Goal: Information Seeking & Learning: Check status

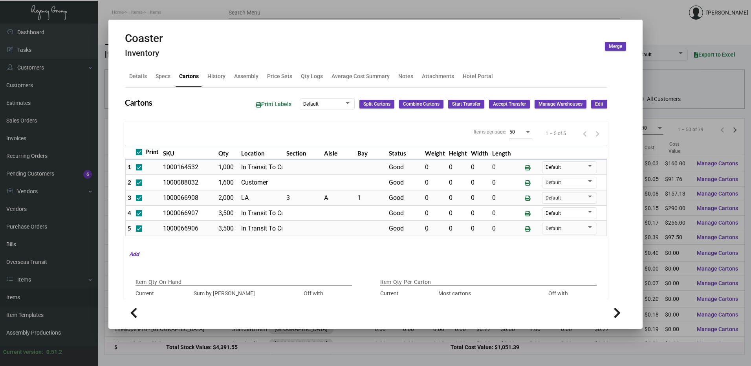
click at [416, 10] on div at bounding box center [375, 183] width 751 height 366
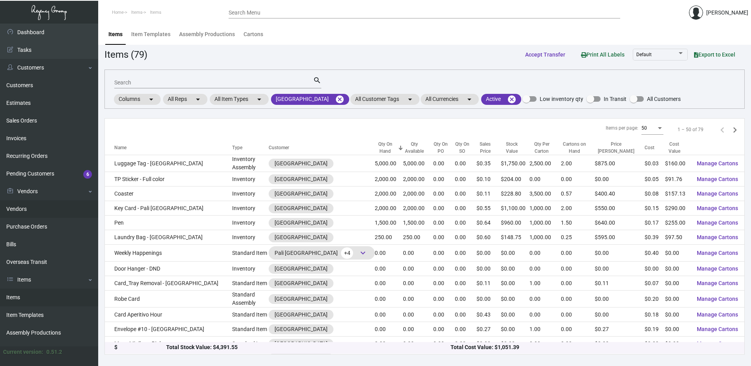
click at [33, 211] on link "Vendors" at bounding box center [49, 209] width 98 height 18
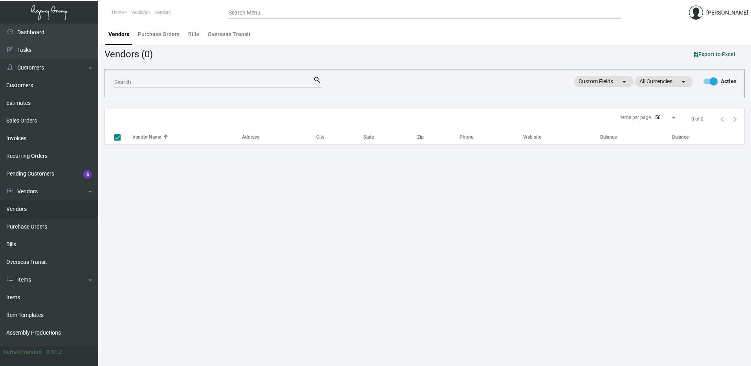
checkbox input "false"
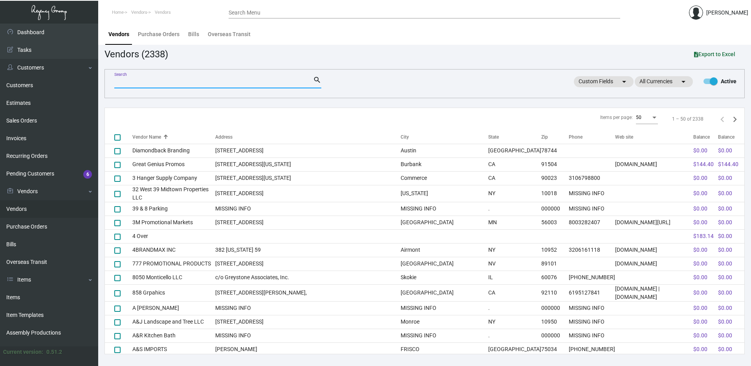
click at [182, 83] on input "Search" at bounding box center [213, 82] width 199 height 6
type input "get matches"
checkbox input "true"
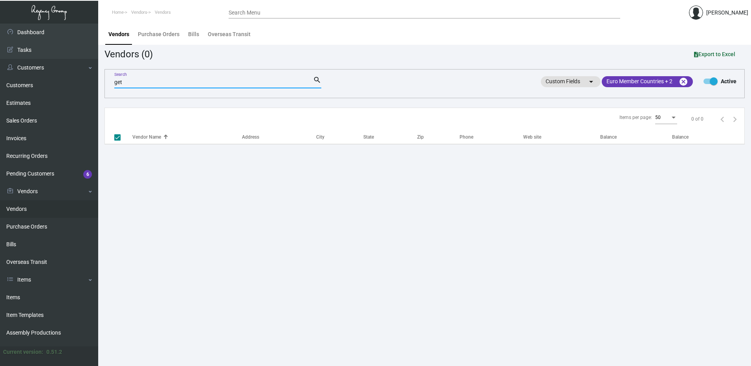
type input "get"
checkbox input "false"
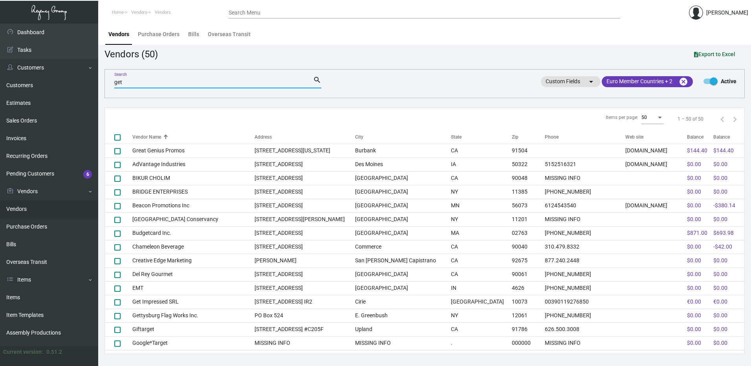
click at [130, 84] on input "get" at bounding box center [213, 82] width 199 height 6
type input "matches"
checkbox input "true"
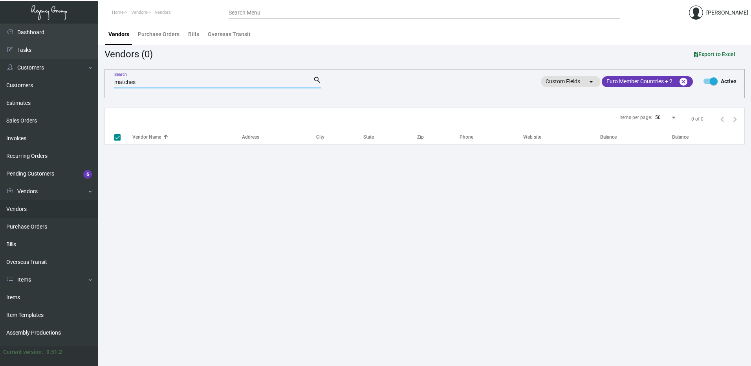
click at [164, 83] on input "matches" at bounding box center [213, 82] width 199 height 6
click at [129, 82] on input "getmatches" at bounding box center [213, 82] width 199 height 6
type input "the match"
checkbox input "false"
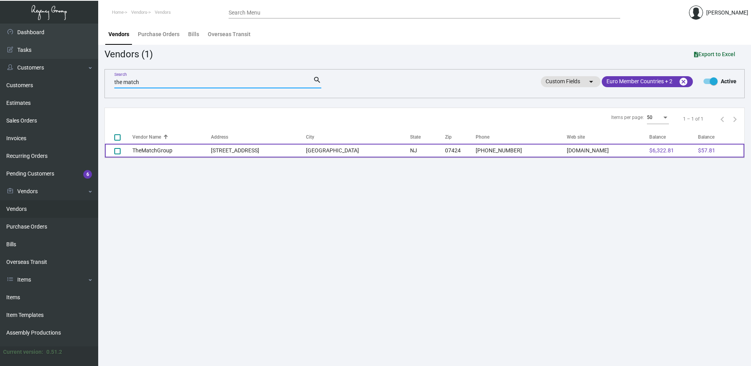
type input "the match"
click at [160, 155] on td "TheMatchGroup" at bounding box center [171, 151] width 79 height 14
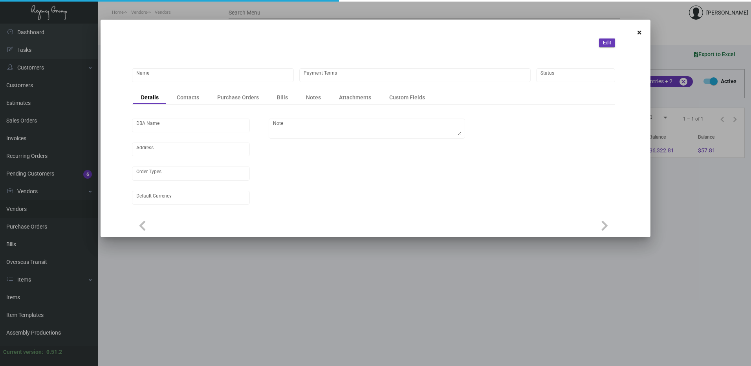
type input "TheMatchGroup"
type input "Credit Card with order"
type input "United States Dollar $"
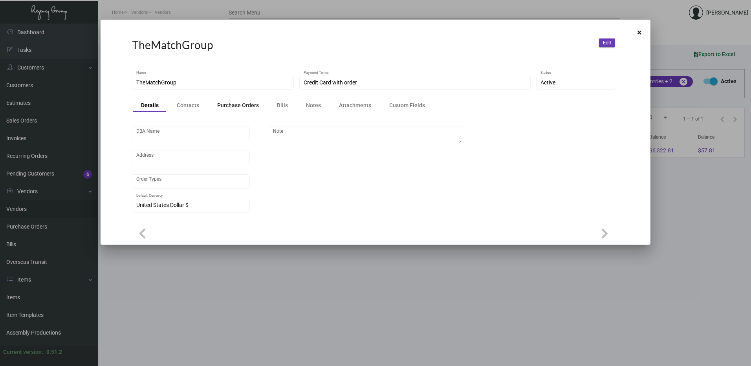
click at [241, 105] on div "Purchase Orders" at bounding box center [238, 105] width 42 height 8
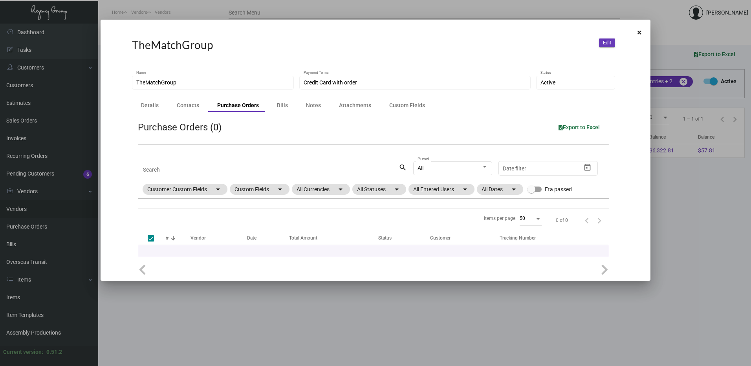
checkbox input "false"
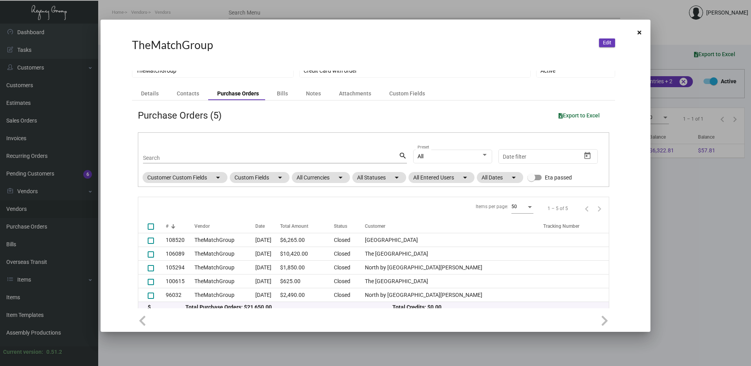
scroll to position [18, 0]
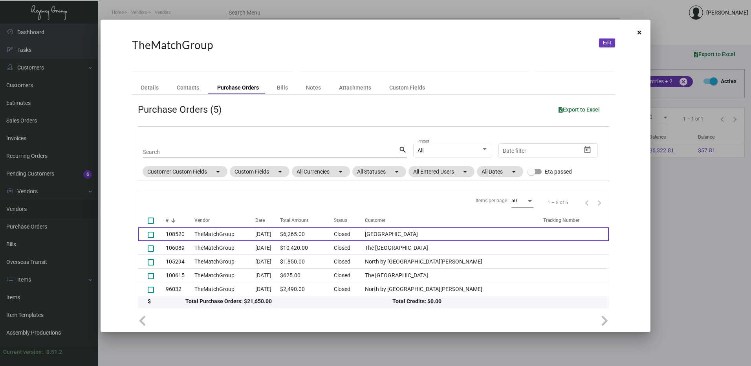
click at [236, 233] on td "TheMatchGroup" at bounding box center [224, 234] width 61 height 14
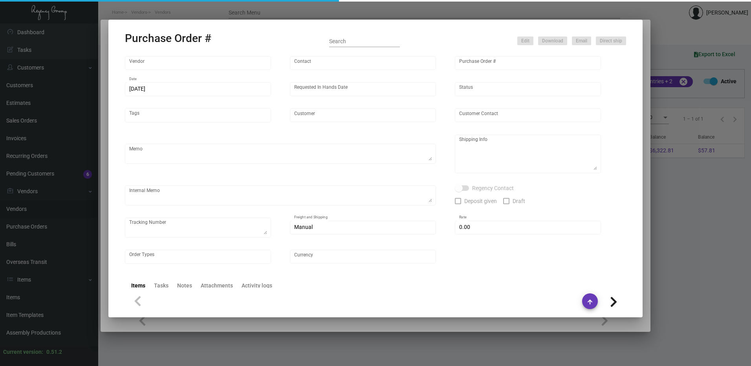
type input "TheMatchGroup"
type input "[PERSON_NAME]"
type input "108520"
type input "[DATE]"
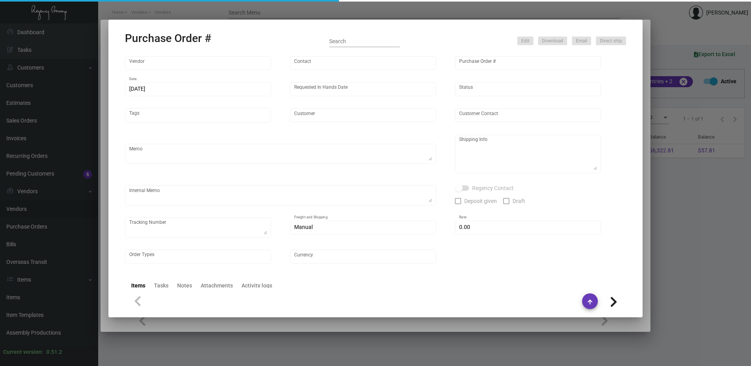
type input "[GEOGRAPHIC_DATA]"
type textarea "Ship via UPS Ground Acct# 1AY276. Please advise if there are any rush options a…"
type textarea "[PERSON_NAME] Regency Group [GEOGRAPHIC_DATA] [STREET_ADDRESS][US_STATE]"
checkbox input "true"
type input "$ 0.00"
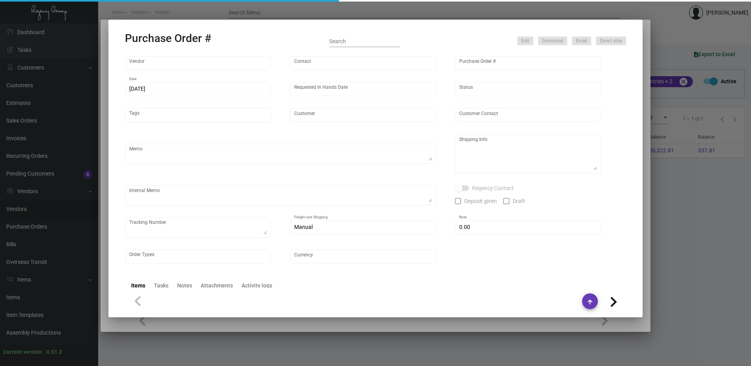
type input "United States Dollar $"
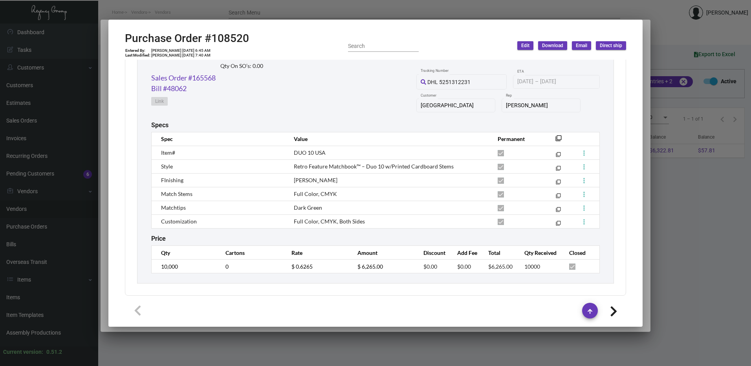
scroll to position [409, 0]
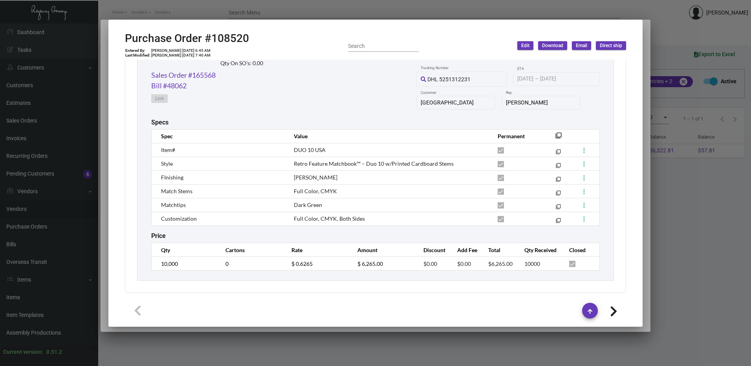
click at [342, 9] on div at bounding box center [375, 183] width 751 height 366
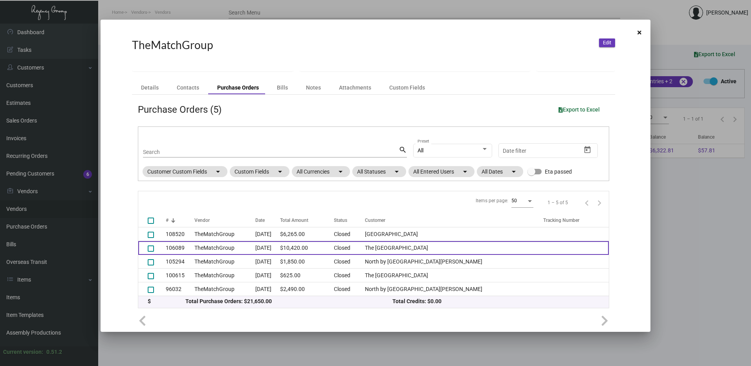
click at [233, 248] on td "TheMatchGroup" at bounding box center [224, 248] width 61 height 14
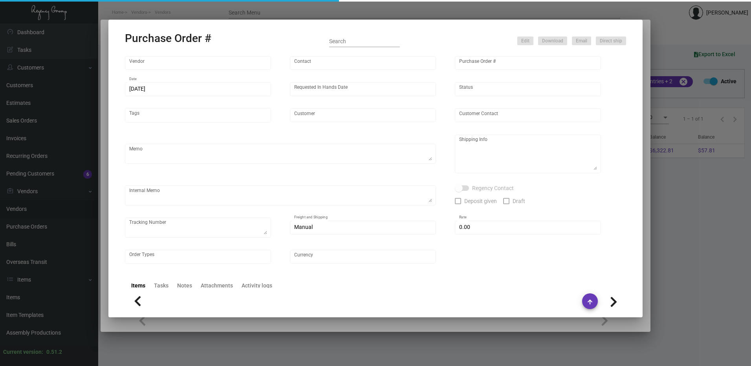
type input "TheMatchGroup"
type input "[PERSON_NAME]"
type input "106089"
type input "[DATE]"
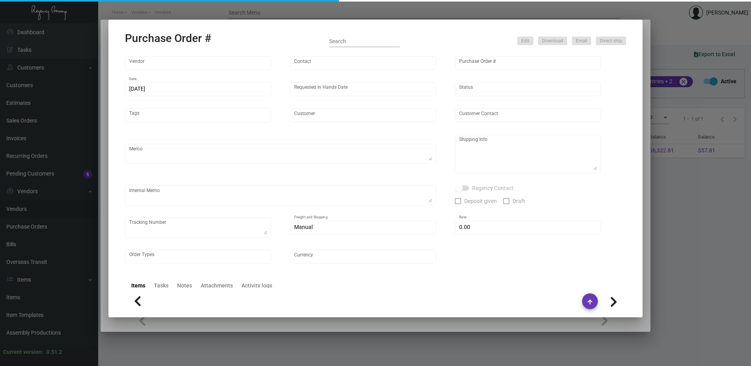
type input "The [GEOGRAPHIC_DATA]"
type textarea "BLIND Ship via UPS Ground Acct# 1AY276."
type textarea "Regency Group NJ - [PERSON_NAME] [STREET_ADDRESS]"
type textarea "WAREHOUSE - PLEASE SEND SAMPLES TO [GEOGRAPHIC_DATA] OFFICE. RD ACH [DATE]."
checkbox input "true"
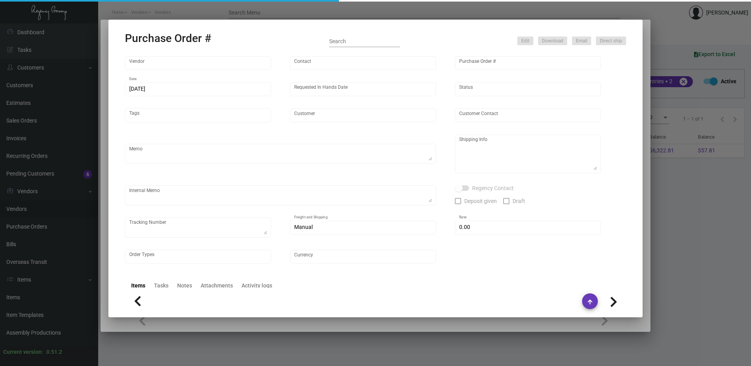
checkbox input "true"
type input "$ 90.00"
type input "United States Dollar $"
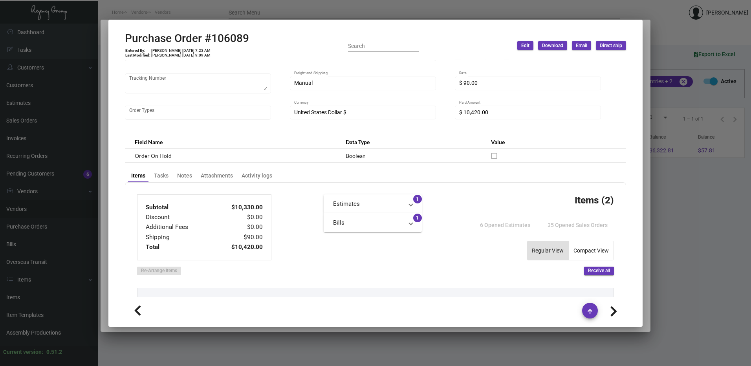
scroll to position [314, 0]
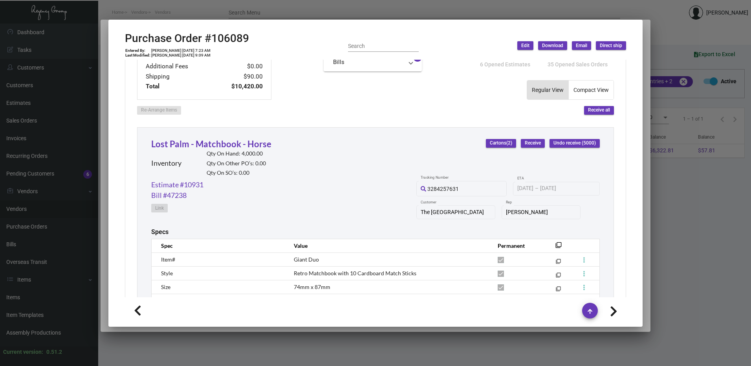
click at [366, 8] on div at bounding box center [375, 183] width 751 height 366
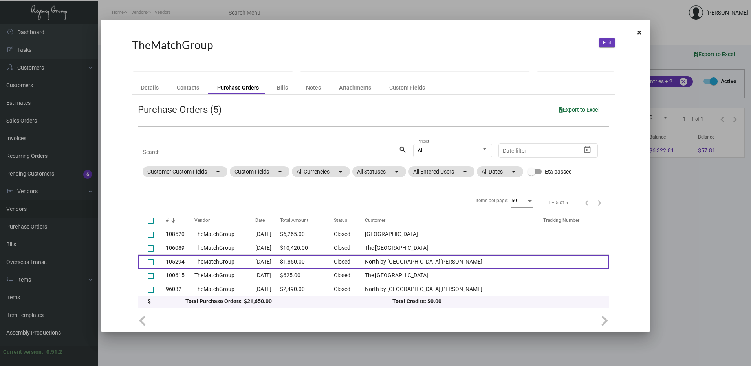
click at [231, 266] on td "TheMatchGroup" at bounding box center [224, 262] width 61 height 14
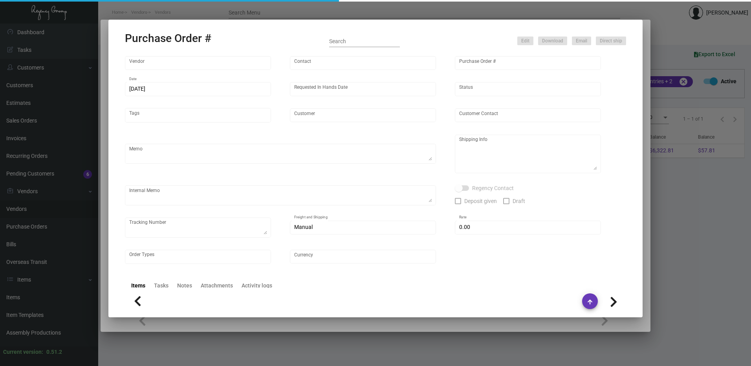
type input "TheMatchGroup"
type input "[PERSON_NAME]"
type input "105294"
type input "[DATE]"
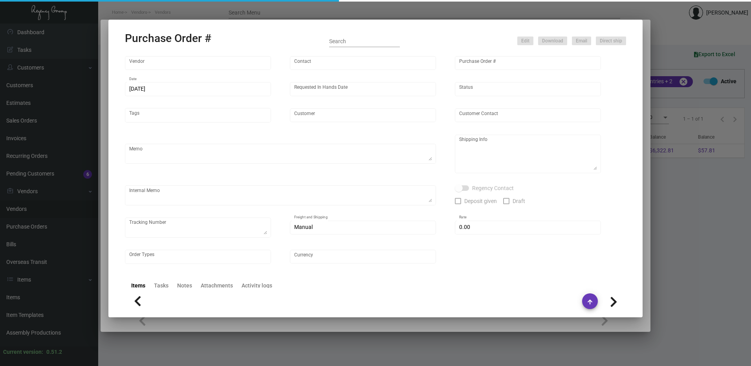
type input "North by [GEOGRAPHIC_DATA][PERSON_NAME]"
type input "[PERSON_NAME]"
type textarea "Repeat Previous PO #96032.BLIND Ship via UPS Ground Acct# 1AY276."
type textarea "[PERSON_NAME] North by [GEOGRAPHIC_DATA][PERSON_NAME] [STREET_ADDRESS]"
type textarea "RD ACH [DATE]."
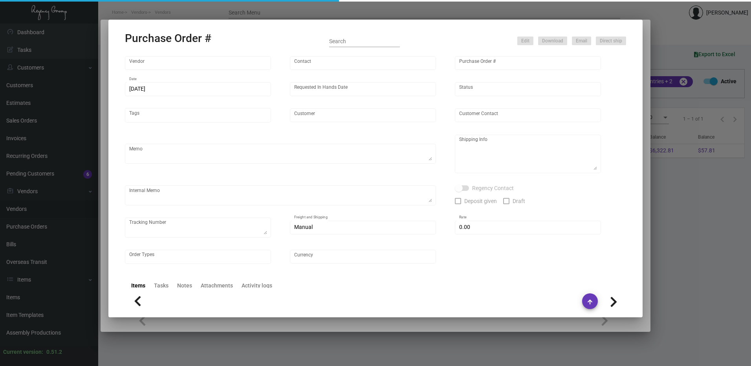
checkbox input "true"
type input "$ 0.00"
type input "United States Dollar $"
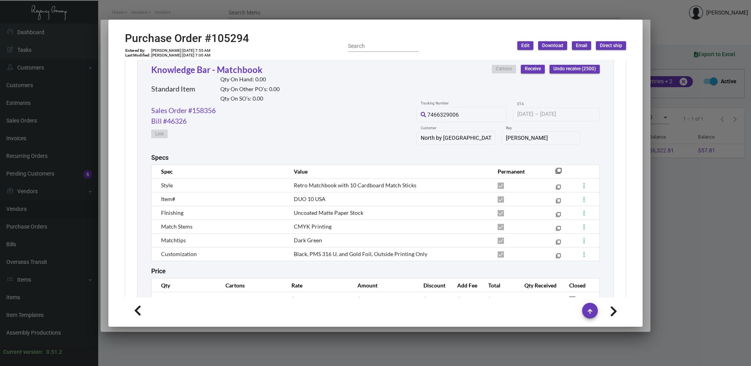
scroll to position [409, 0]
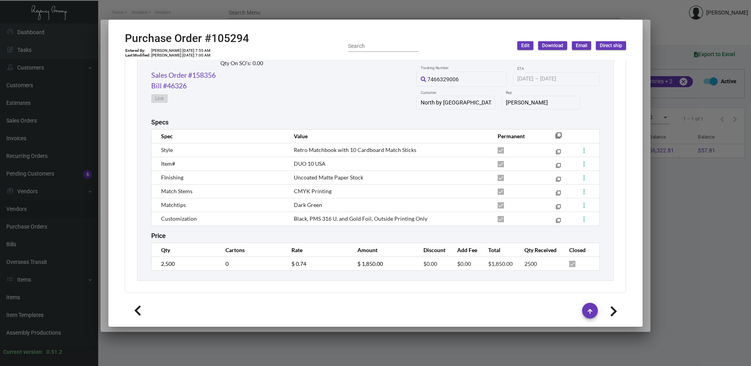
click at [349, 4] on div at bounding box center [375, 183] width 751 height 366
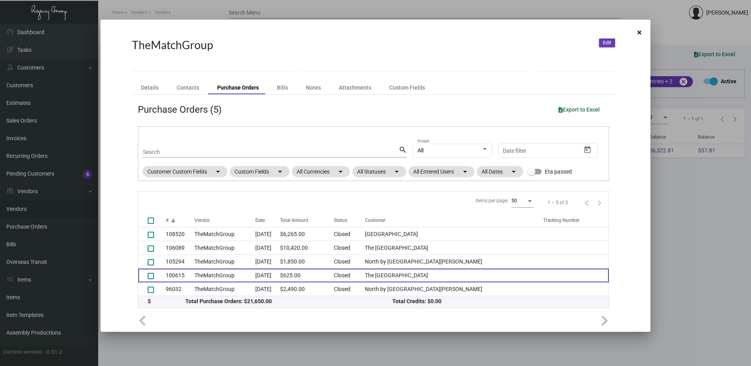
click at [255, 279] on td "TheMatchGroup" at bounding box center [224, 276] width 61 height 14
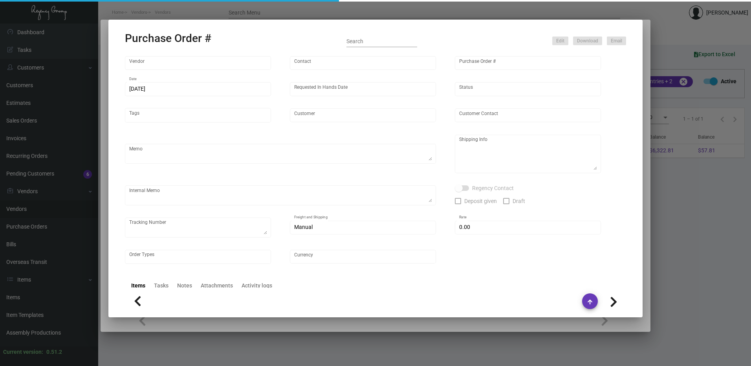
type input "TheMatchGroup"
type input "[PERSON_NAME]"
type input "100615"
type input "[DATE]"
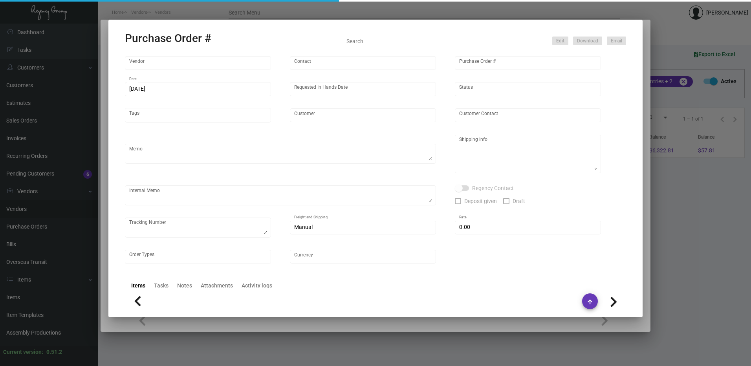
type input "The [GEOGRAPHIC_DATA]"
type input "[PERSON_NAME]"
type textarea "BLIND Ship via UPS Ground Acct# 1AY276."
type textarea "[PERSON_NAME] The Hotel Chalet [STREET_ADDRESS]"
type textarea "YR - ACH sent 9/15 *****INV #013892 has a Credit Card charge in the amount of $…"
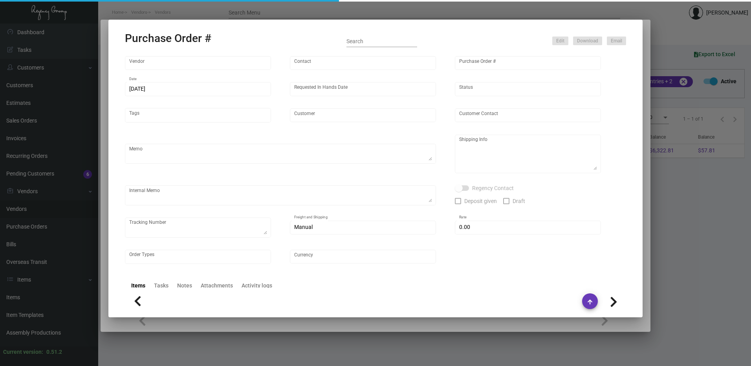
checkbox input "true"
type input "$ 0.00"
type input "United States Dollar $"
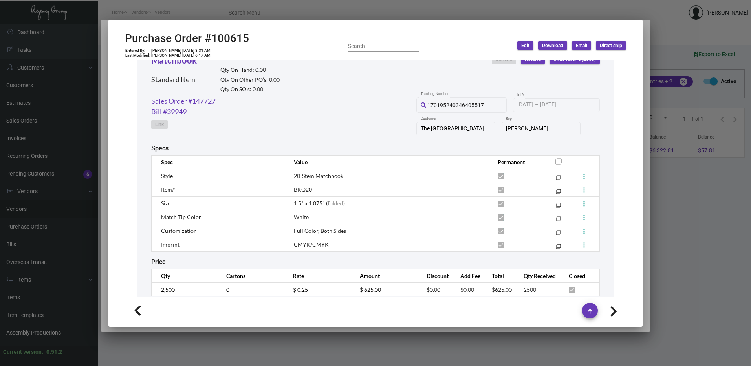
scroll to position [370, 0]
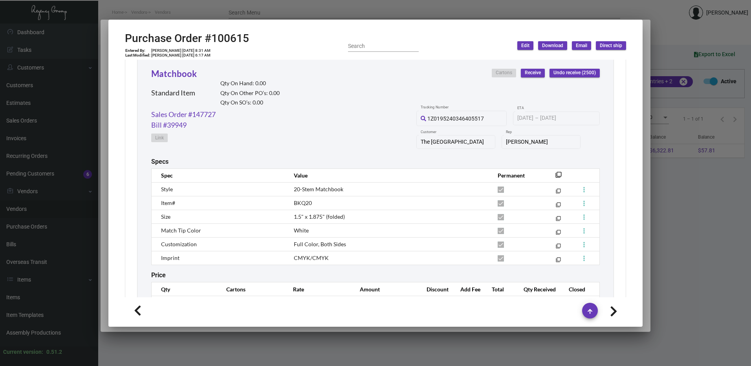
click at [301, 201] on span "BKQ20" at bounding box center [303, 203] width 18 height 7
drag, startPoint x: 301, startPoint y: 201, endPoint x: 264, endPoint y: 196, distance: 37.3
click at [264, 196] on td "Style" at bounding box center [219, 189] width 134 height 14
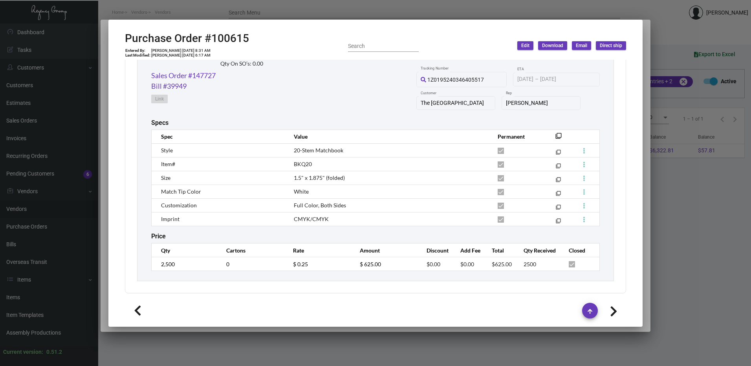
scroll to position [409, 0]
click at [204, 79] on link "Sales Order #147727" at bounding box center [183, 75] width 64 height 11
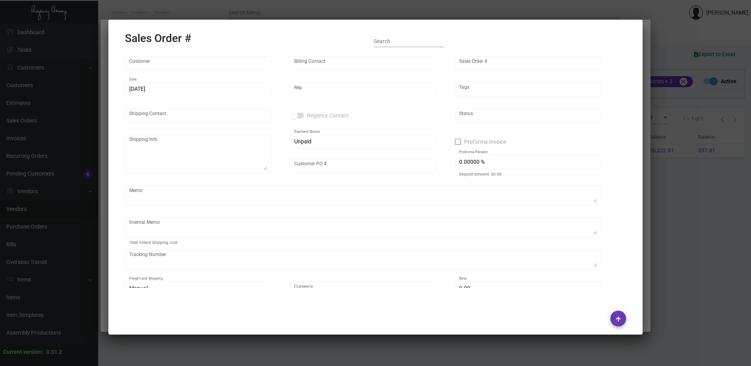
type input "The [GEOGRAPHIC_DATA]"
type input "[PERSON_NAME]"
type input "147727"
type input "[DATE]"
type input "[PERSON_NAME]"
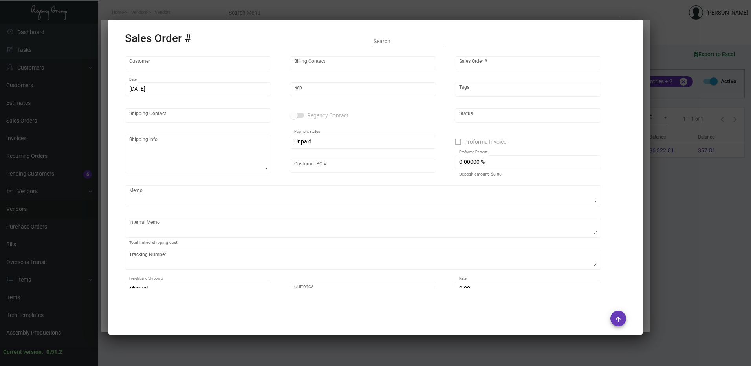
type input "[PERSON_NAME]"
type textarea "The Hotel Chalet - [PERSON_NAME] [STREET_ADDRESS][US_STATE]"
type input "[PERSON_NAME]"
checkbox input "true"
type input "50.00000 %"
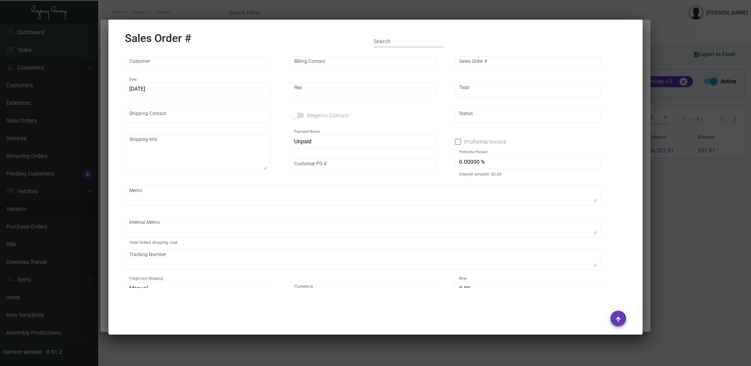
type textarea "274.10"
type input "United States Dollar $"
type input "$ 847.80"
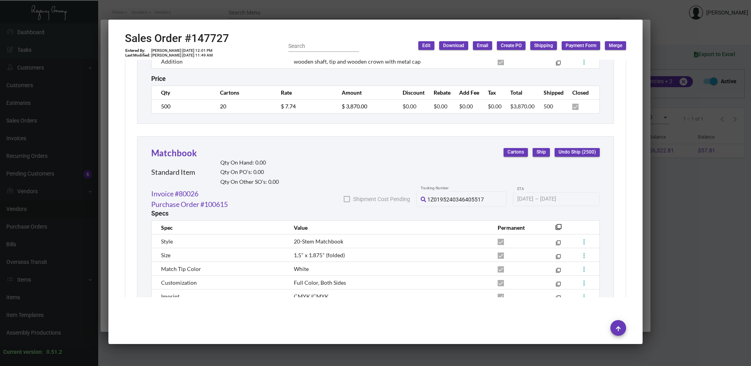
scroll to position [903, 0]
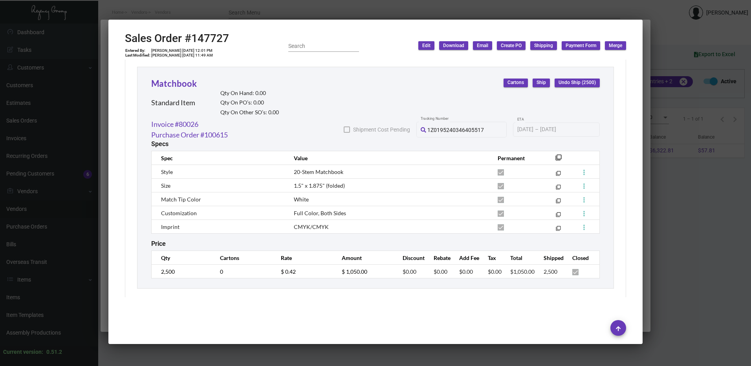
click at [315, 10] on div at bounding box center [375, 183] width 751 height 366
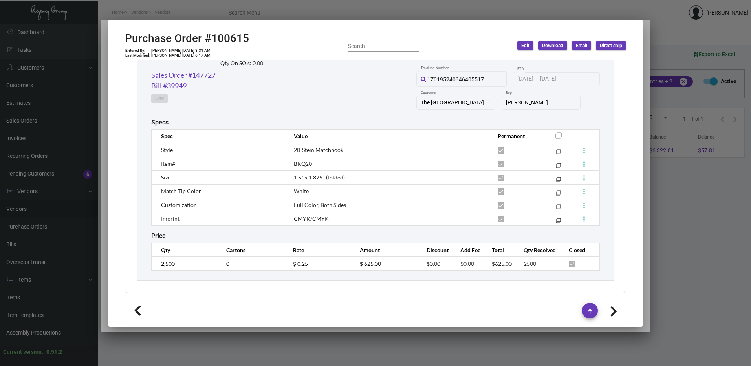
click at [222, 10] on div at bounding box center [375, 183] width 751 height 366
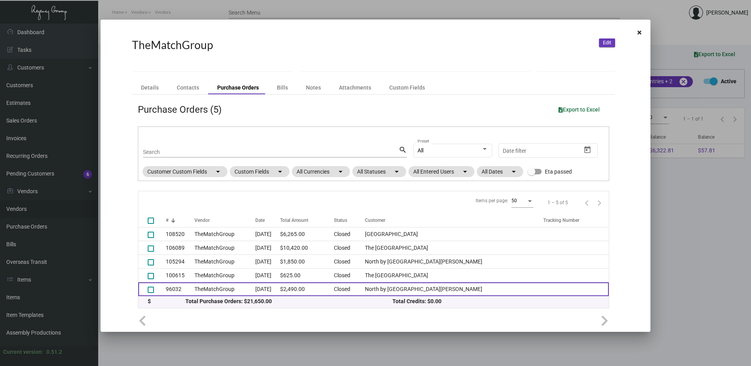
click at [280, 294] on td "[DATE]" at bounding box center [267, 289] width 25 height 14
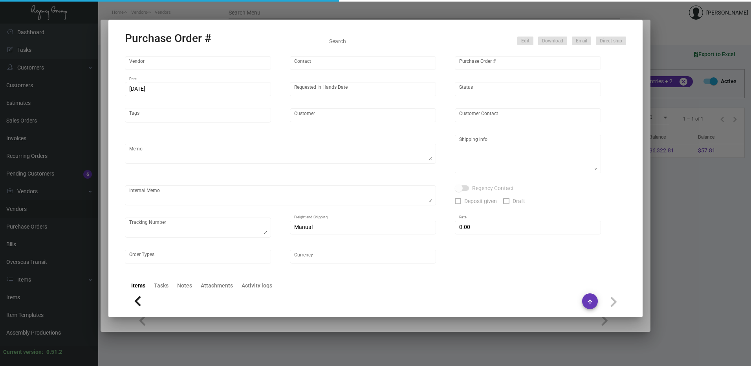
type input "TheMatchGroup"
type input "[PERSON_NAME]"
type input "96032"
type input "[DATE]"
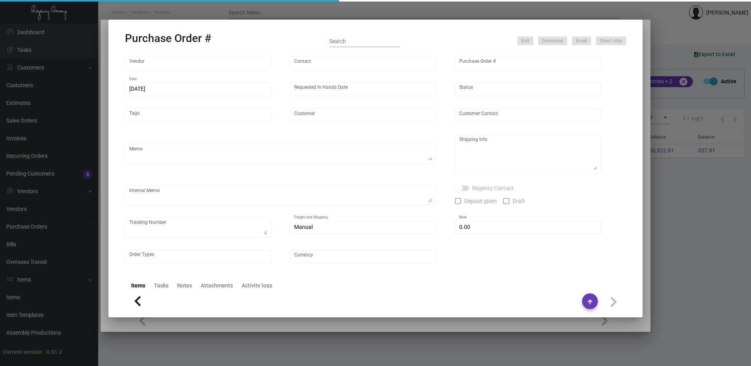
type input "North by [GEOGRAPHIC_DATA][PERSON_NAME]"
type input "[PERSON_NAME]"
type textarea "Ship via UPS Ground Acct# 1AY276."
type textarea "[PERSON_NAME] North by [GEOGRAPHIC_DATA][PERSON_NAME] [STREET_ADDRESS]"
type input "$ 0.00"
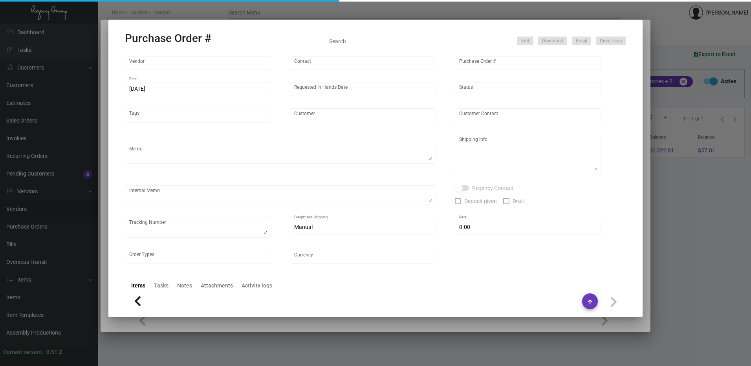
type input "United States Dollar $"
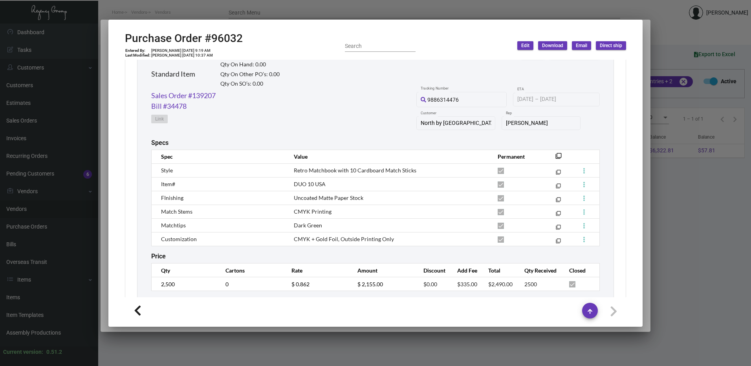
scroll to position [409, 0]
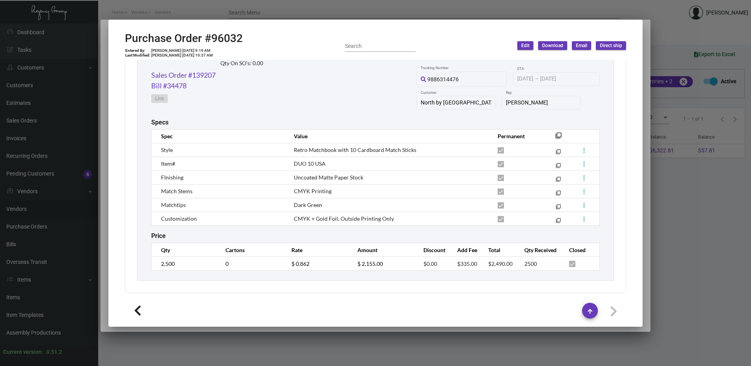
click at [327, 10] on div at bounding box center [375, 183] width 751 height 366
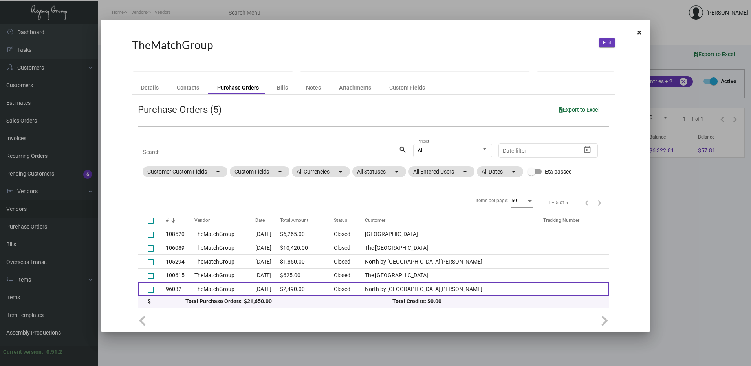
click at [280, 292] on td "[DATE]" at bounding box center [267, 289] width 25 height 14
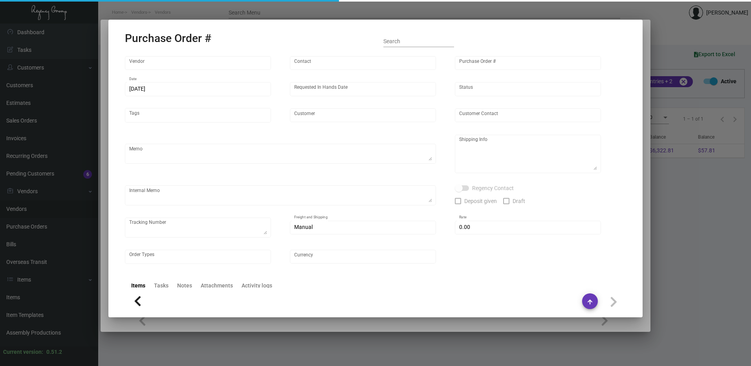
type input "TheMatchGroup"
type input "[PERSON_NAME]"
type input "96032"
type input "[DATE]"
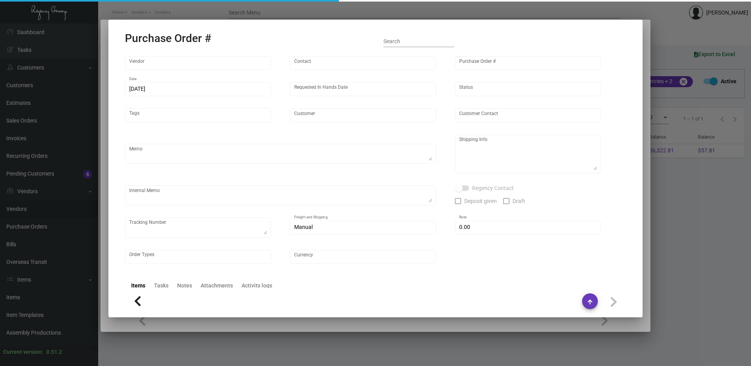
type input "North by [GEOGRAPHIC_DATA][PERSON_NAME]"
type input "[PERSON_NAME]"
type textarea "Ship via UPS Ground Acct# 1AY276."
type textarea "[PERSON_NAME] North by [GEOGRAPHIC_DATA][PERSON_NAME] [STREET_ADDRESS]"
type input "$ 0.00"
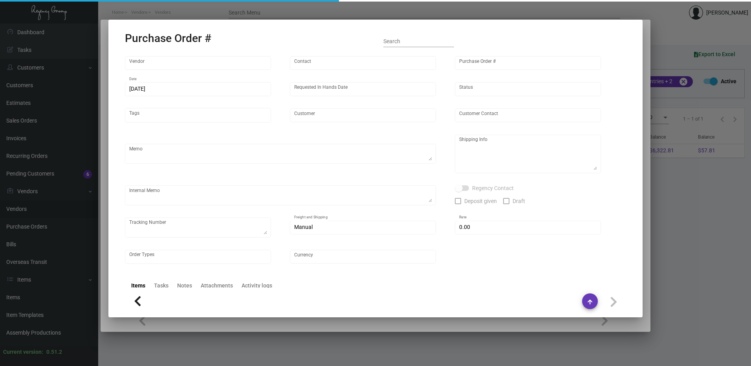
type input "United States Dollar $"
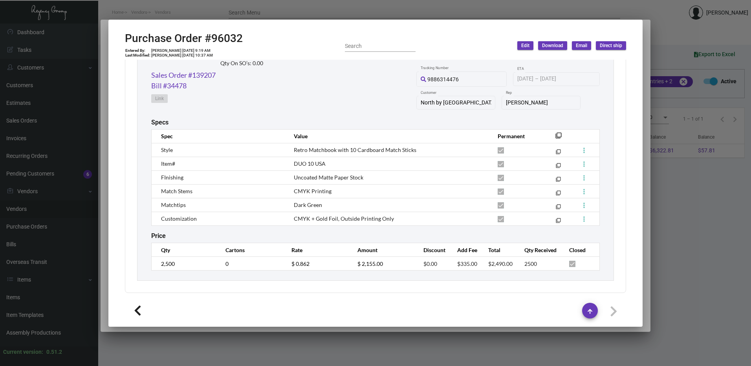
click at [322, 13] on div at bounding box center [375, 183] width 751 height 366
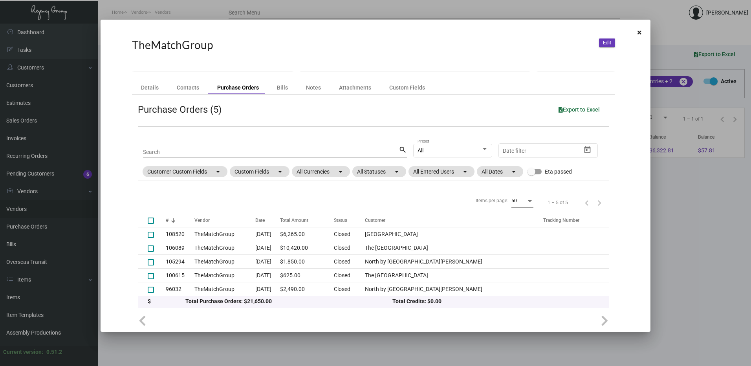
click at [322, 13] on div at bounding box center [375, 183] width 751 height 366
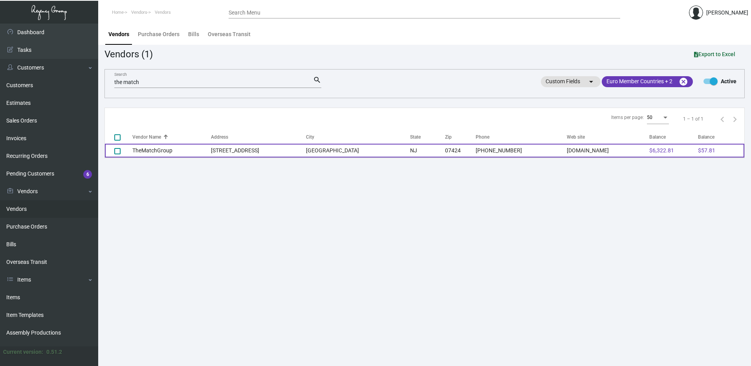
click at [228, 151] on td "[STREET_ADDRESS]" at bounding box center [258, 151] width 95 height 14
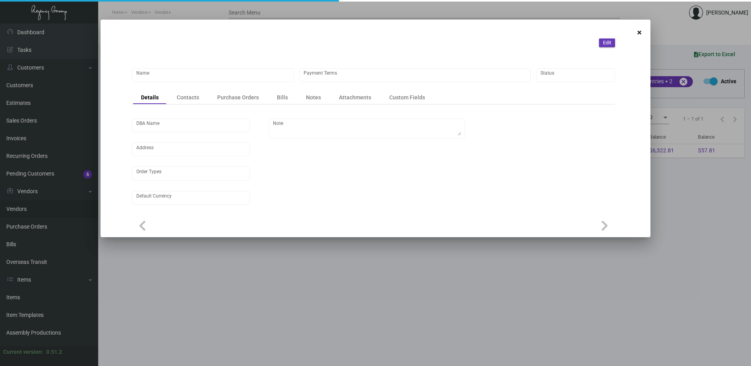
type input "TheMatchGroup"
type input "Credit Card with order"
type input "United States Dollar $"
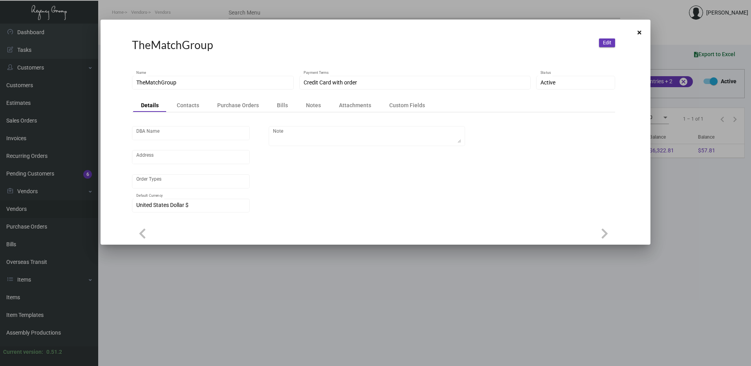
click at [242, 112] on div "DBA Name Address Order Types United States Dollar $ Default Currency Note" at bounding box center [373, 166] width 483 height 109
click at [245, 106] on div "Purchase Orders" at bounding box center [238, 105] width 42 height 8
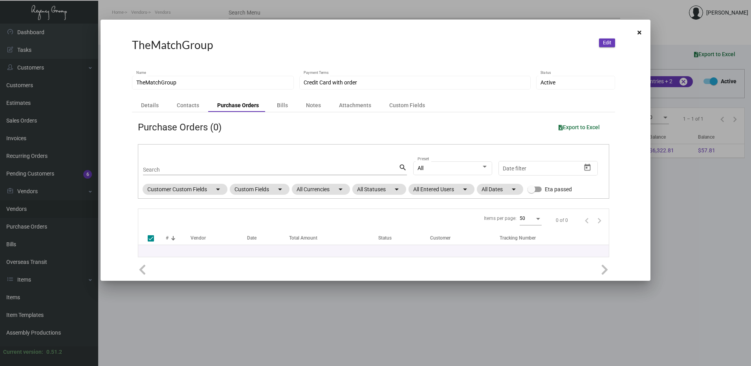
checkbox input "false"
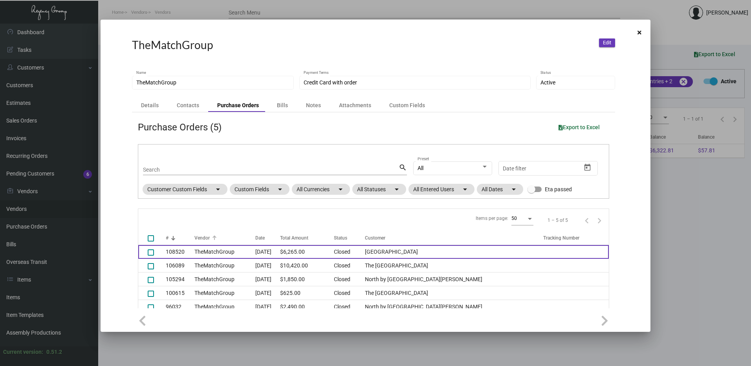
click at [255, 250] on td "TheMatchGroup" at bounding box center [224, 252] width 61 height 14
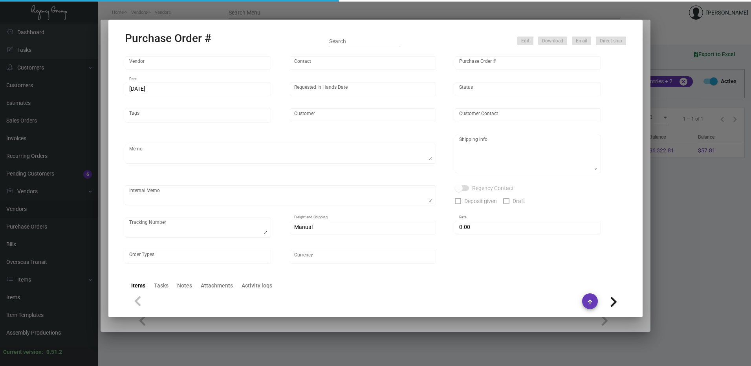
type input "TheMatchGroup"
type input "[PERSON_NAME]"
type input "108520"
type input "[DATE]"
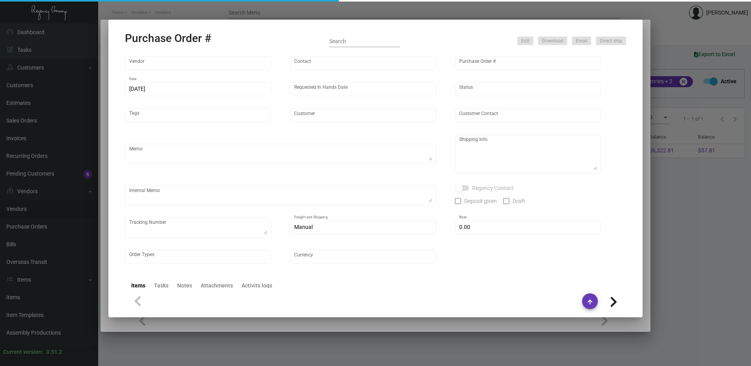
type input "[GEOGRAPHIC_DATA]"
type textarea "Ship via UPS Ground Acct# 1AY276. Please advise if there are any rush options a…"
type textarea "[PERSON_NAME] Regency Group [GEOGRAPHIC_DATA] [STREET_ADDRESS][US_STATE]"
checkbox input "true"
type input "$ 0.00"
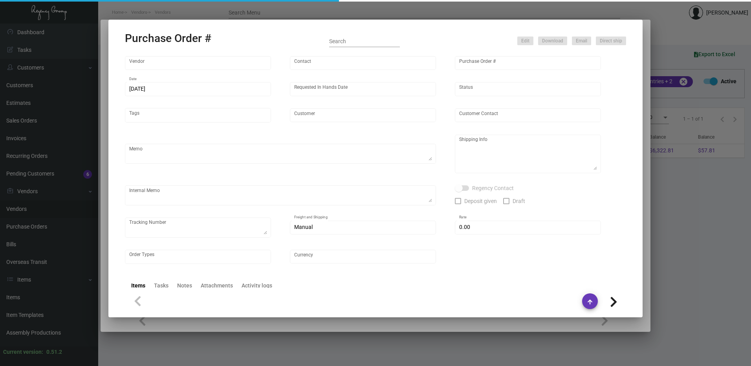
type input "United States Dollar $"
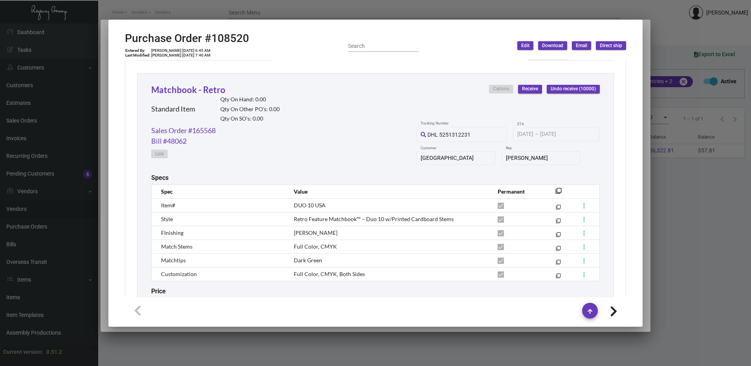
scroll to position [393, 0]
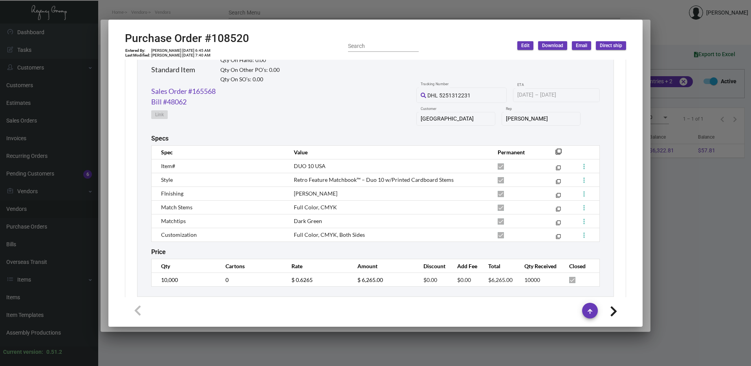
click at [335, 6] on div at bounding box center [375, 183] width 751 height 366
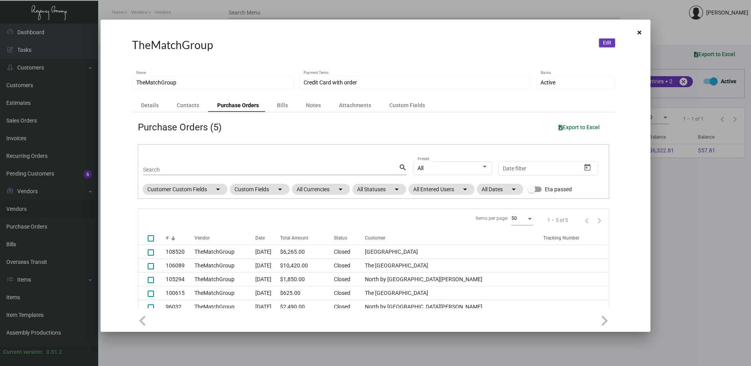
click at [309, 6] on div at bounding box center [375, 183] width 751 height 366
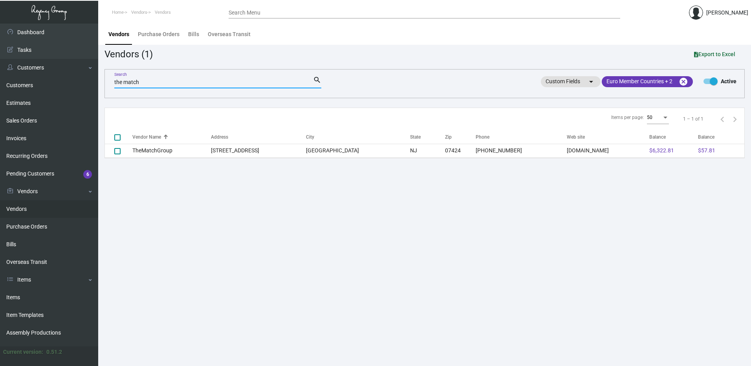
click at [151, 80] on input "the match" at bounding box center [213, 82] width 199 height 6
click at [134, 83] on input "the match" at bounding box center [213, 82] width 199 height 6
drag, startPoint x: 158, startPoint y: 80, endPoint x: 105, endPoint y: 85, distance: 53.7
click at [105, 85] on div "the match Search search Custom Fields arrow_drop_down All Currencies arrow_drop…" at bounding box center [424, 83] width 640 height 29
type input "admatch"
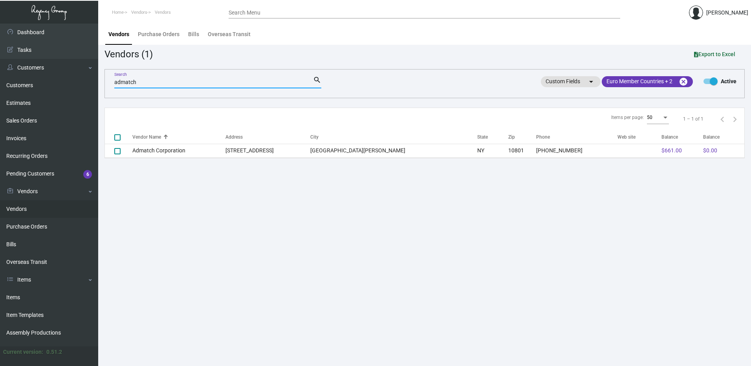
click at [170, 159] on main "Vendors Purchase Orders Bills Overseas Transit Vendors (1) Export to Excel adma…" at bounding box center [424, 195] width 653 height 343
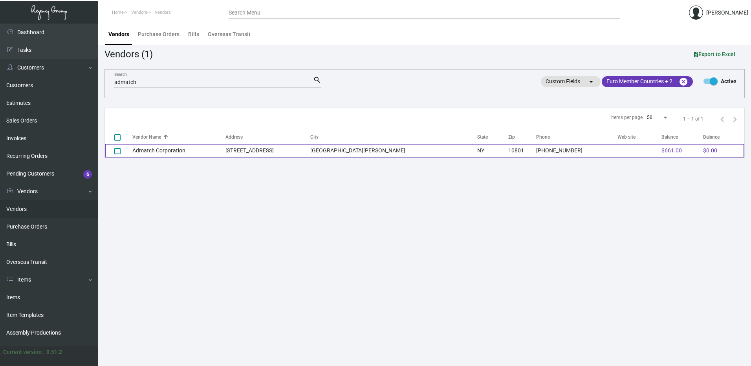
click at [177, 156] on td "Admatch Corporation" at bounding box center [178, 151] width 93 height 14
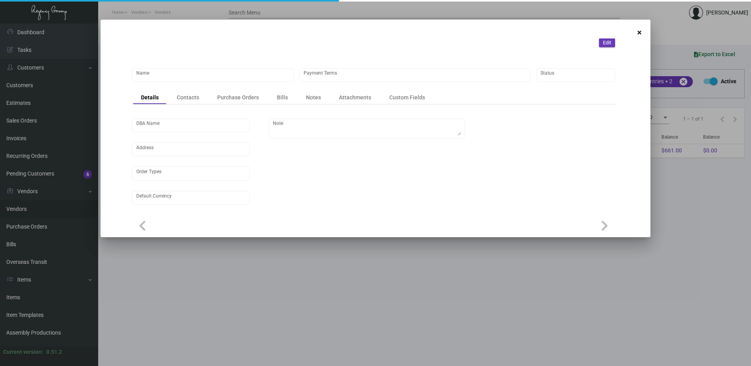
type input "Admatch Corporation"
type input "Net 30"
type input "United States Dollar $"
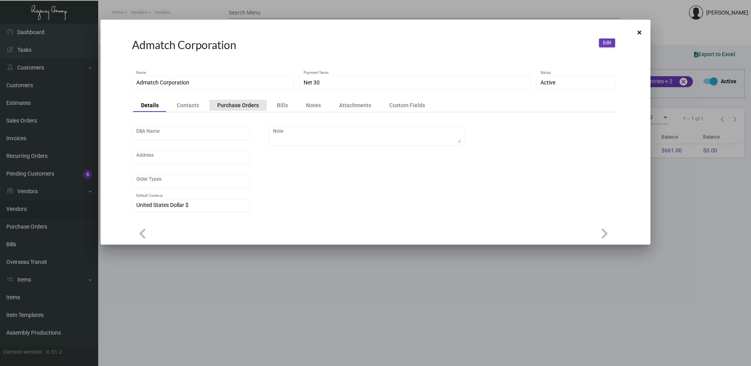
click at [238, 106] on div "Purchase Orders" at bounding box center [238, 105] width 42 height 8
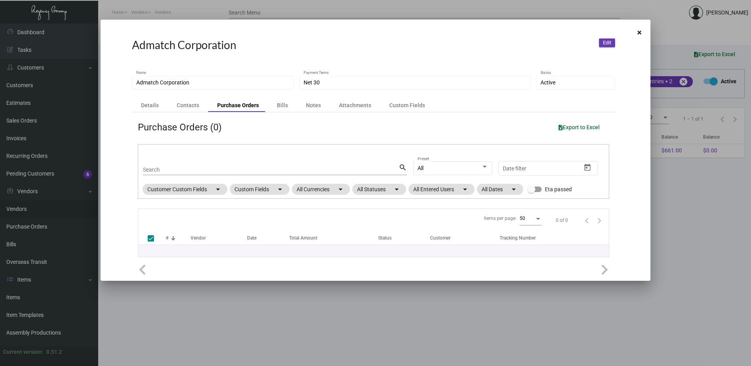
checkbox input "false"
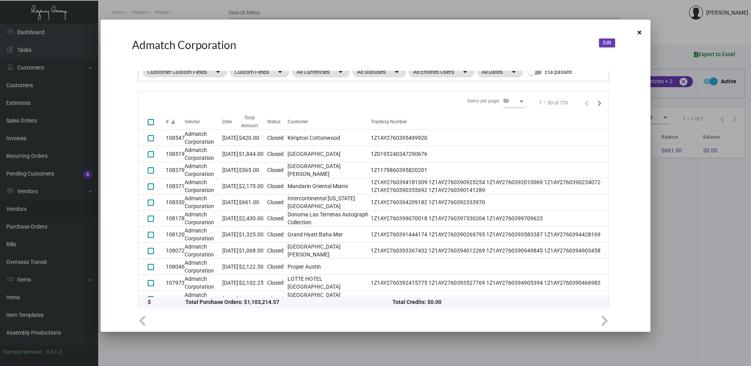
scroll to position [118, 0]
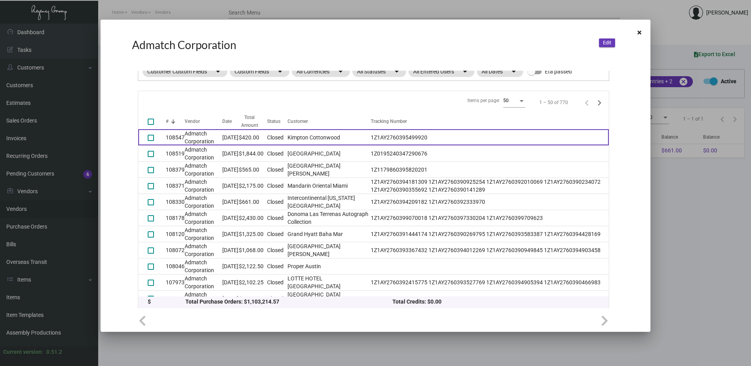
click at [237, 134] on td "[DATE]" at bounding box center [230, 137] width 16 height 16
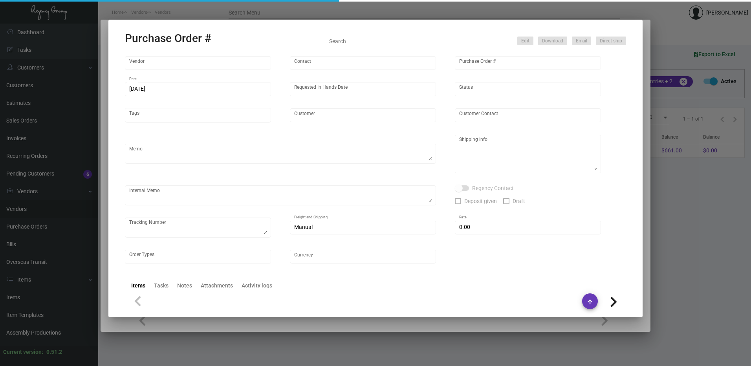
type input "Admatch Corporation"
type input "Order Entry"
type input "108547"
type input "[DATE]"
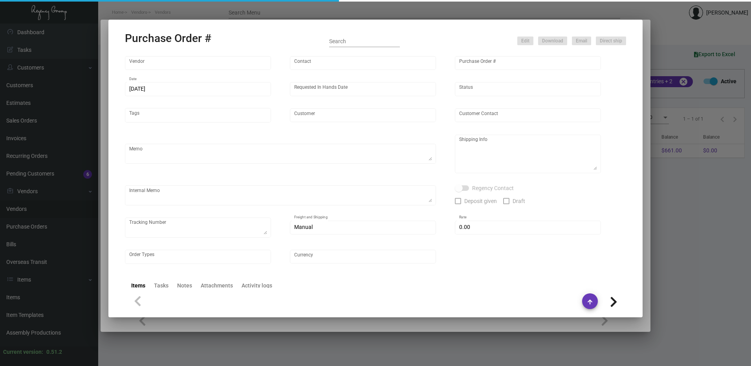
type input "Kimpton Cottonwood"
type input "[PERSON_NAME]"
type textarea "Please send proof for approval to [EMAIL_ADDRESS][DOMAIN_NAME] with me cc'ed. V…"
type textarea "[PERSON_NAME] - [PERSON_NAME] [STREET_ADDRESS]"
type textarea "[DATE] - Art approved vendor's proof. Label provided to vendor to ship to hotel…"
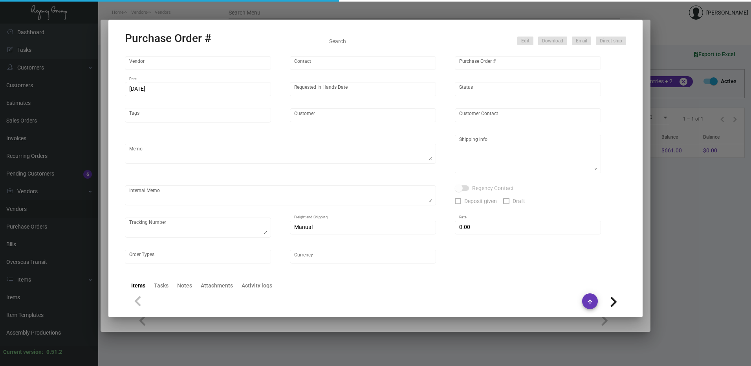
type textarea "1Z1AY2760395499920"
type input "$ 0.00"
type input "United States Dollar $"
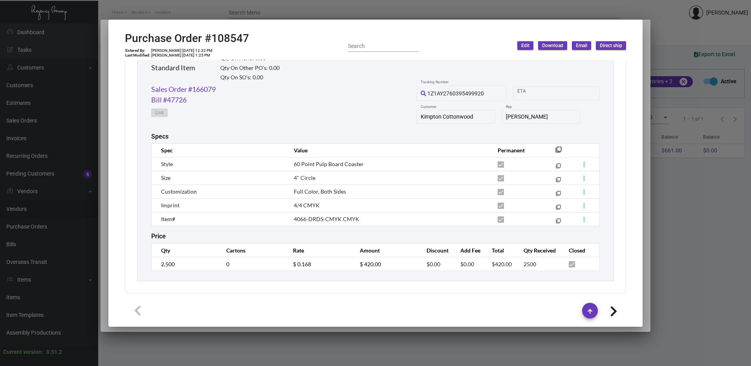
scroll to position [395, 0]
click at [275, 15] on div at bounding box center [375, 183] width 751 height 366
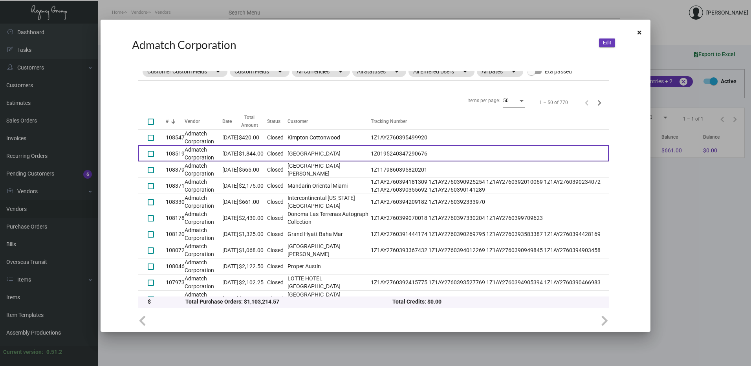
click at [245, 152] on td "$1,844.00" at bounding box center [253, 153] width 28 height 16
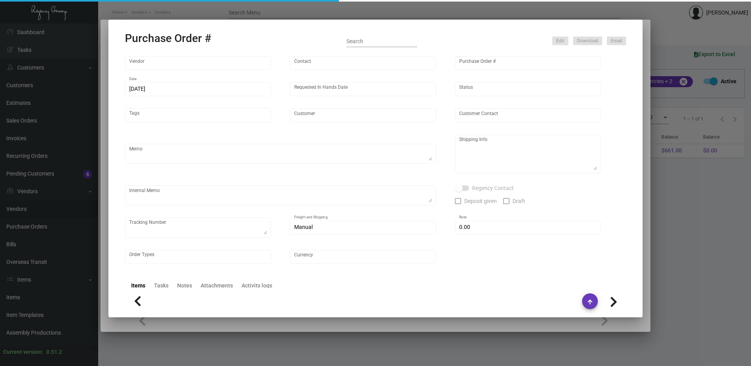
type input "Admatch Corporation"
type input "Order Entry"
type input "108519"
type input "[DATE]"
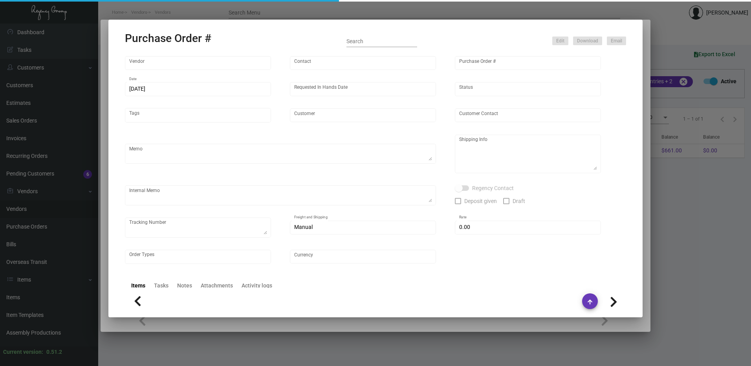
type input "[GEOGRAPHIC_DATA]"
type input "[PERSON_NAME]"
type textarea "Price by [PERSON_NAME]. Please advise if there are any rush options available t…"
type textarea "The Belgrove [PERSON_NAME] [STREET_ADDRESS]"
type textarea "11/27 - Sent vendor proof to Art. 12/02 - Followed up with Art regarding vendor…"
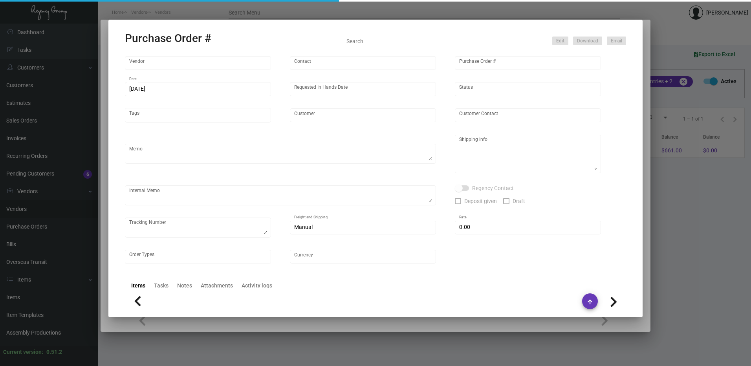
type textarea "1Z0195240347290676"
type input "$ 15.00"
type input "United States Dollar $"
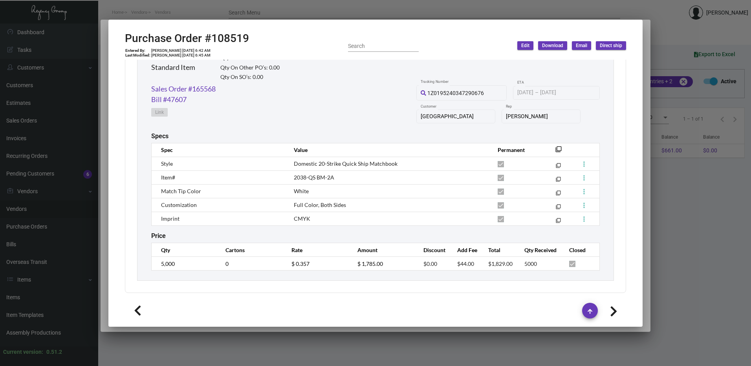
click at [306, 180] on span "2038-QS BM-2A" at bounding box center [314, 177] width 40 height 7
